Goal: Task Accomplishment & Management: Use online tool/utility

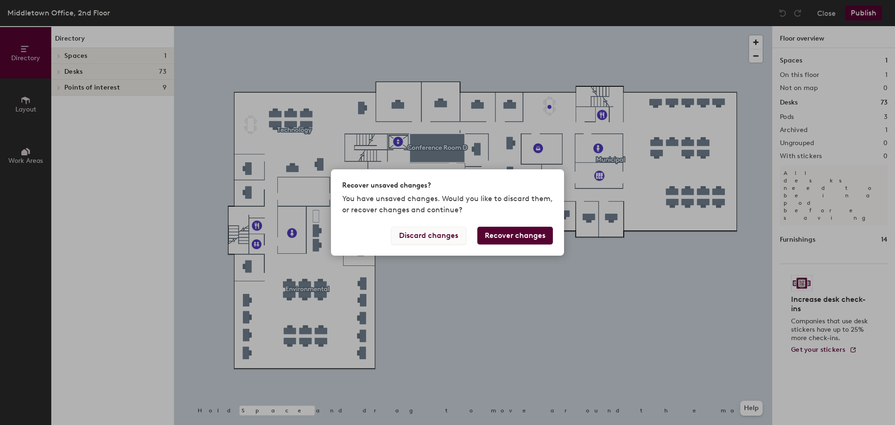
click at [434, 235] on button "Discard changes" at bounding box center [428, 236] width 75 height 18
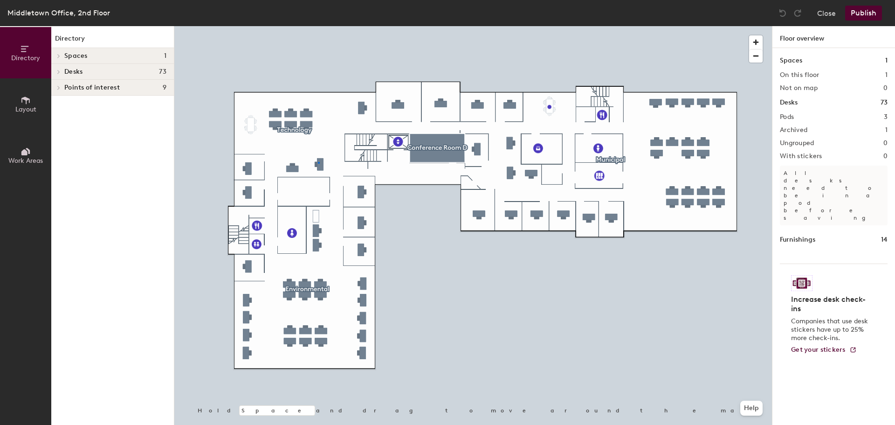
click at [319, 26] on div at bounding box center [473, 26] width 598 height 0
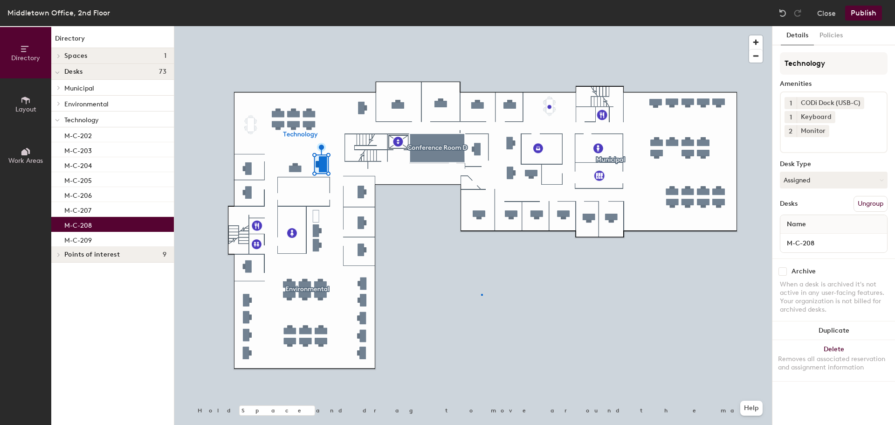
click at [481, 26] on div at bounding box center [473, 26] width 598 height 0
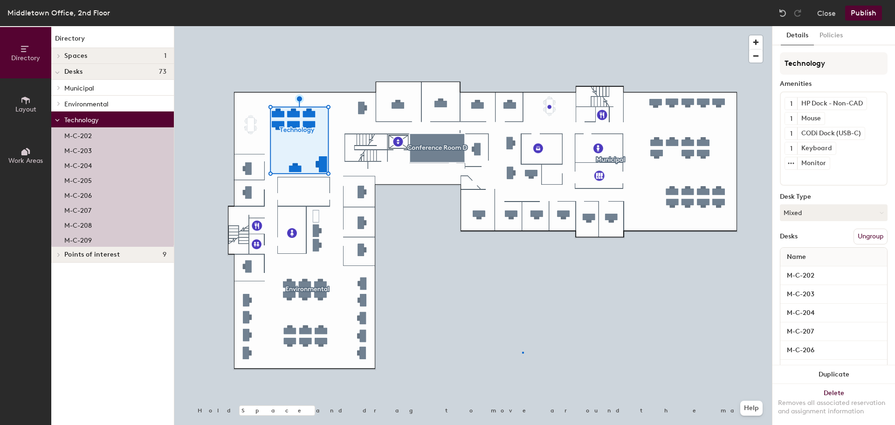
click at [523, 26] on div at bounding box center [473, 26] width 598 height 0
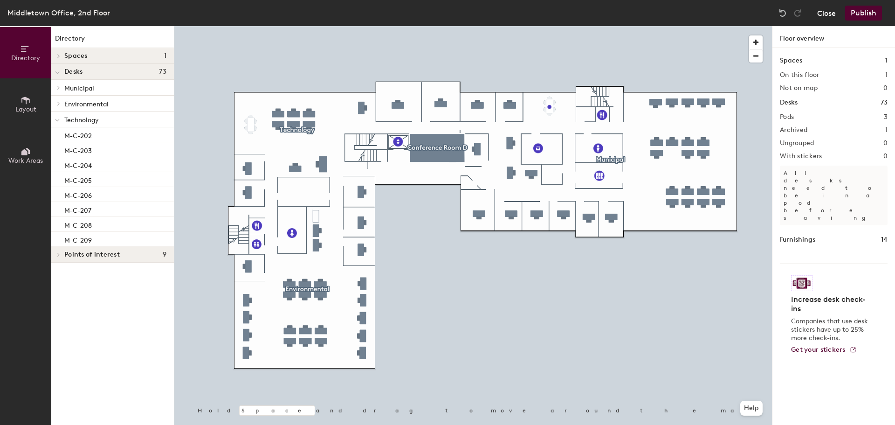
click at [825, 10] on button "Close" at bounding box center [826, 13] width 19 height 15
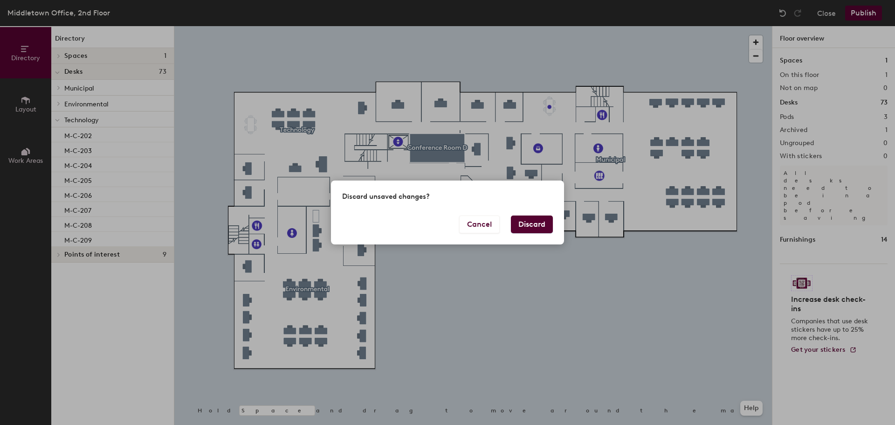
click at [542, 225] on button "Discard" at bounding box center [532, 224] width 42 height 18
